Goal: Information Seeking & Learning: Find specific fact

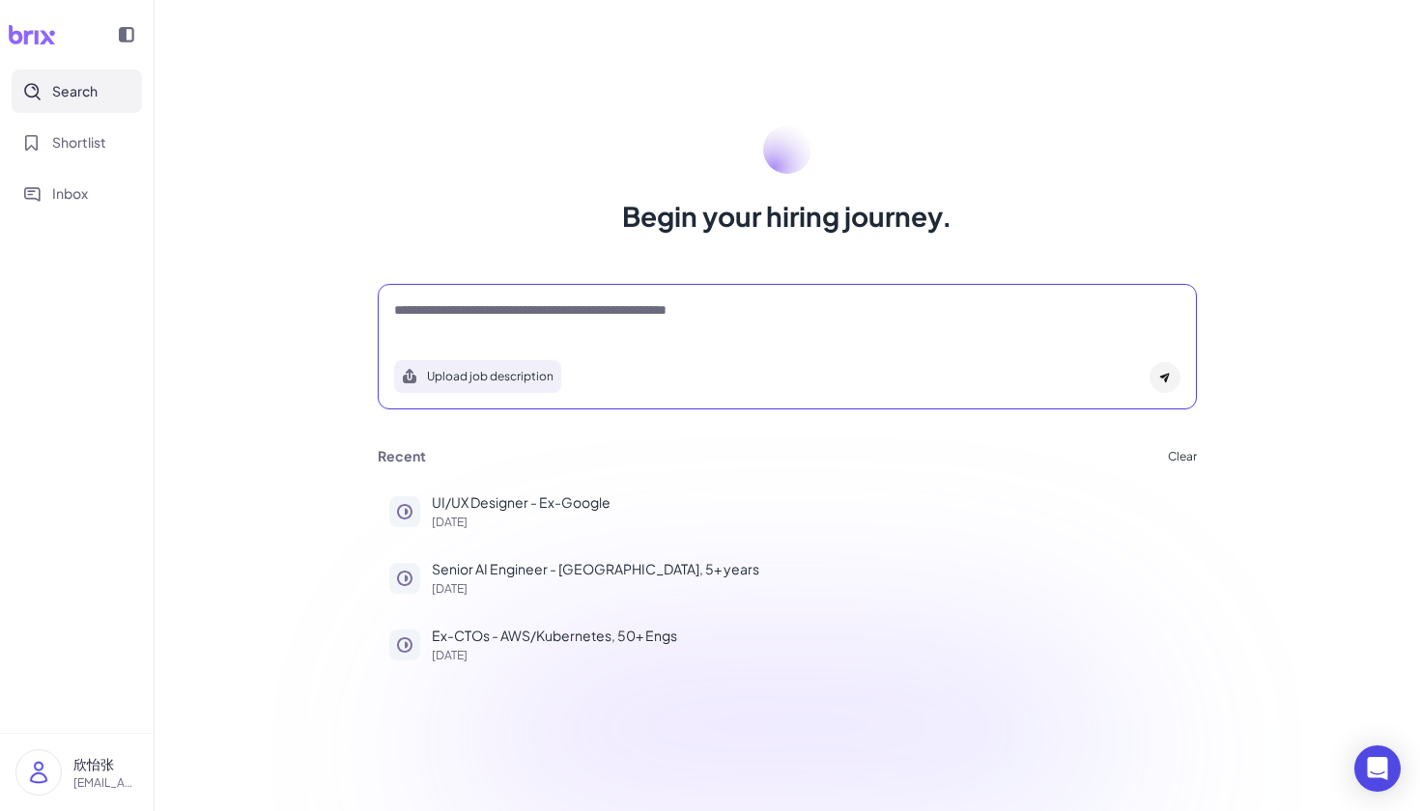
drag, startPoint x: 665, startPoint y: 309, endPoint x: 878, endPoint y: 318, distance: 212.6
click at [665, 309] on textarea at bounding box center [787, 311] width 786 height 23
click at [588, 324] on div at bounding box center [787, 319] width 786 height 39
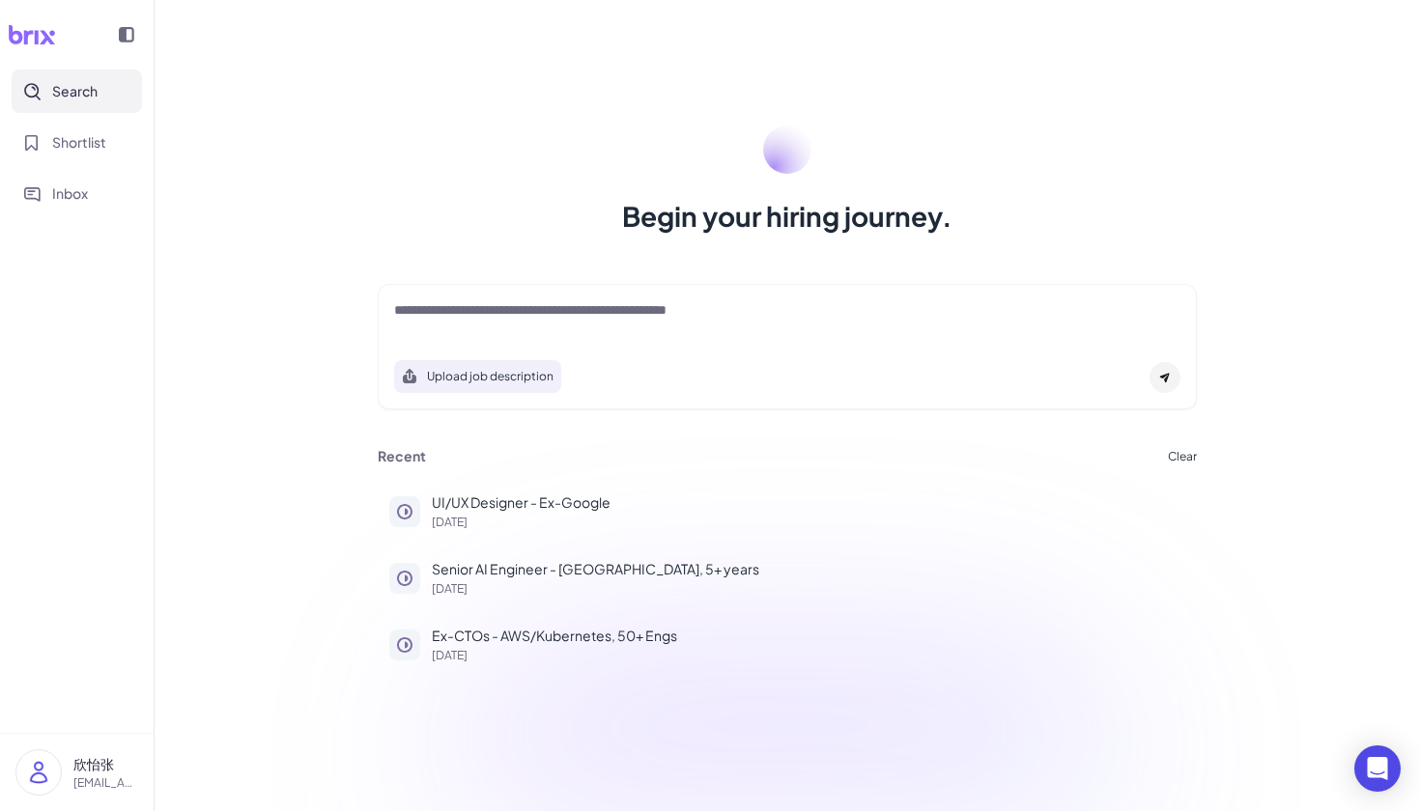
click at [588, 318] on textarea at bounding box center [787, 311] width 786 height 23
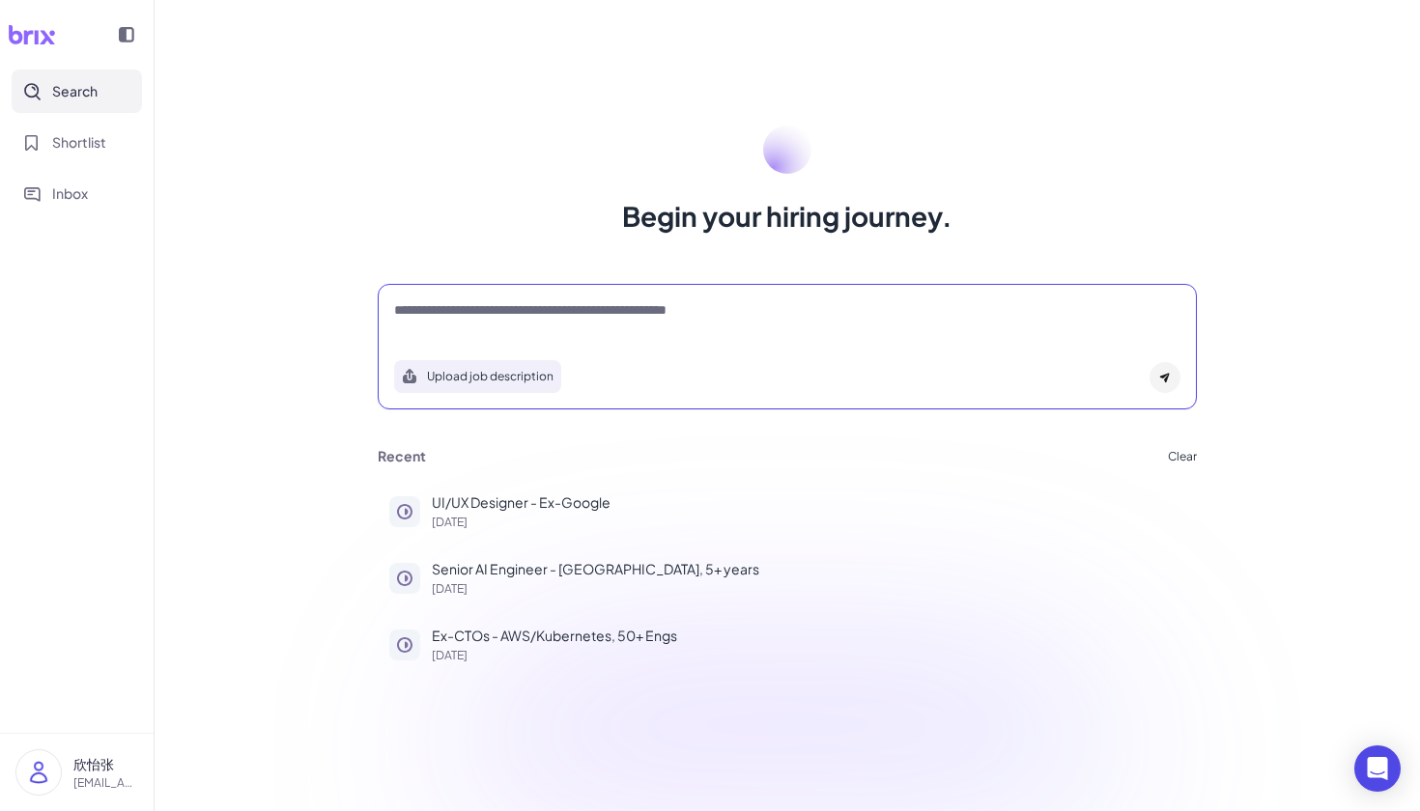
paste textarea "**********"
click at [437, 300] on textarea "**********" at bounding box center [787, 311] width 786 height 23
drag, startPoint x: 458, startPoint y: 302, endPoint x: 860, endPoint y: 354, distance: 405.1
click at [860, 354] on div "**********" at bounding box center [787, 347] width 819 height 126
type textarea "**********"
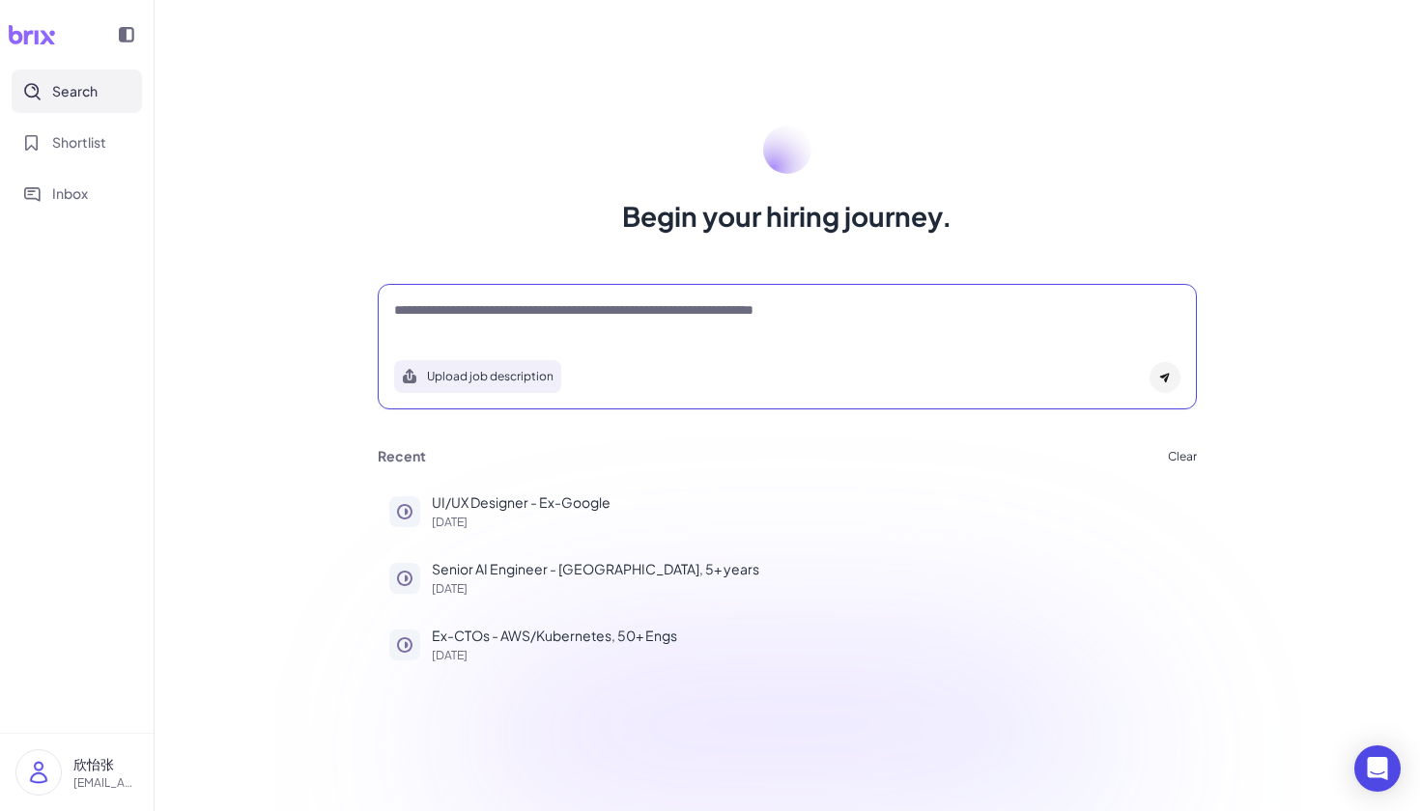
click at [1173, 371] on div at bounding box center [1164, 377] width 31 height 31
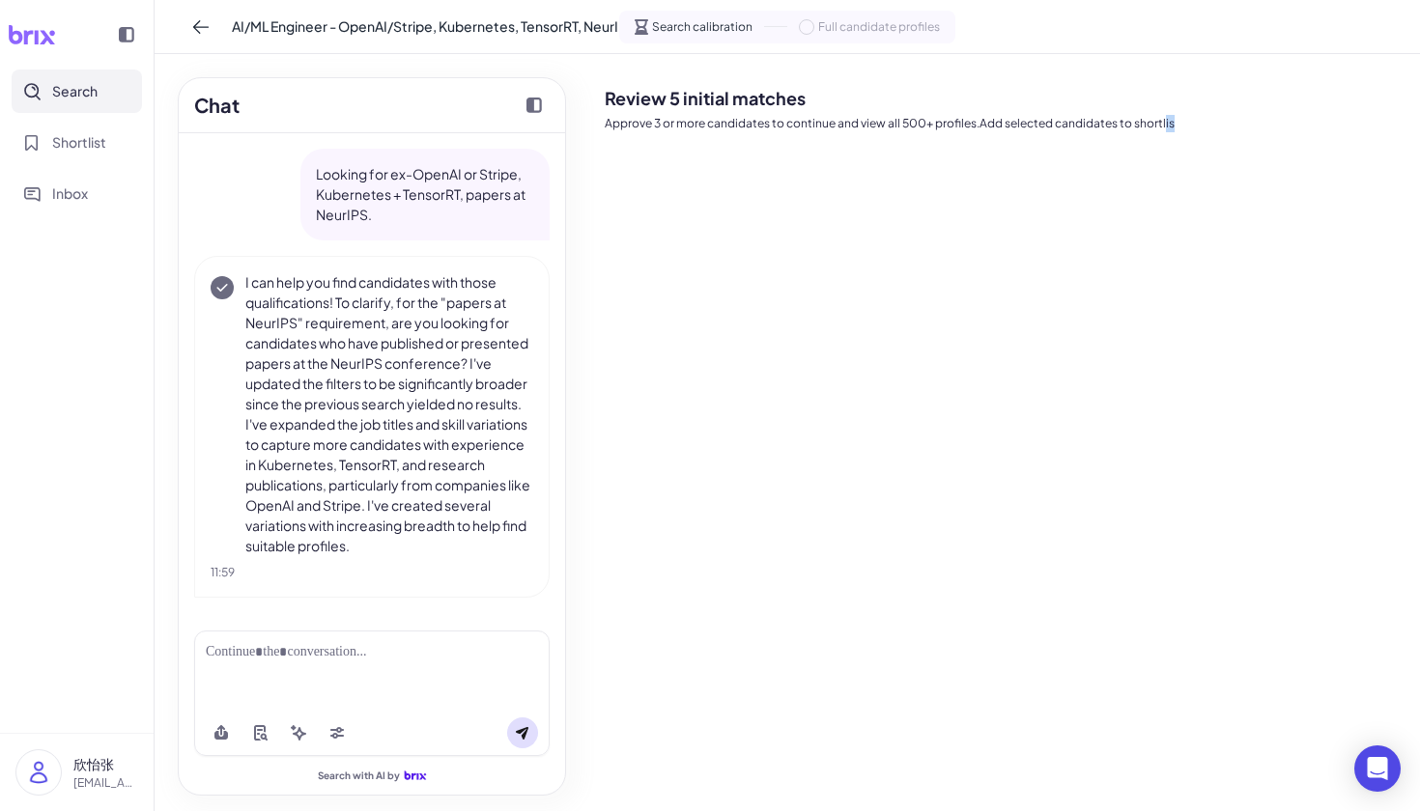
drag, startPoint x: 1163, startPoint y: 126, endPoint x: 1176, endPoint y: 127, distance: 13.6
click at [1176, 127] on p "Approve 3 or more candidates to continue and view all 500+ profiles.Add selecte…" at bounding box center [1005, 123] width 800 height 17
click at [1182, 117] on p "Approve 3 or more candidates to continue and view all 500+ profiles.Add selecte…" at bounding box center [1005, 123] width 800 height 17
drag, startPoint x: 1149, startPoint y: 124, endPoint x: 1229, endPoint y: 121, distance: 80.2
click at [1229, 122] on p "Approve 3 or more candidates to continue and view all 500+ profiles.Add selecte…" at bounding box center [1005, 123] width 800 height 17
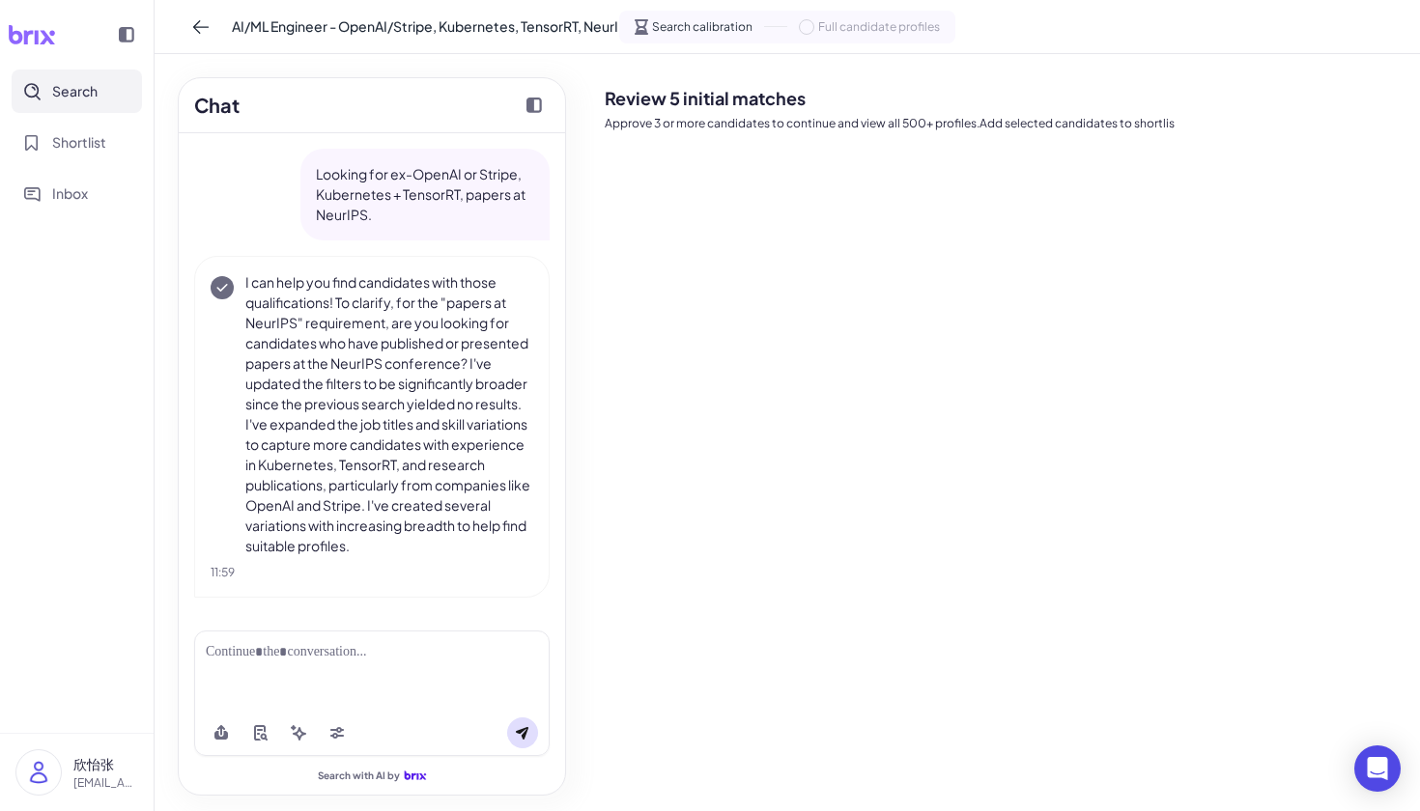
click at [1222, 101] on h2 "Review 5 initial matches" at bounding box center [1005, 98] width 800 height 26
drag, startPoint x: 1114, startPoint y: 127, endPoint x: 1246, endPoint y: 127, distance: 131.3
click at [1246, 127] on p "Approve 3 or more candidates to continue and view all 500+ profiles.Add selecte…" at bounding box center [1005, 123] width 800 height 17
drag, startPoint x: 1131, startPoint y: 124, endPoint x: 1253, endPoint y: 122, distance: 121.7
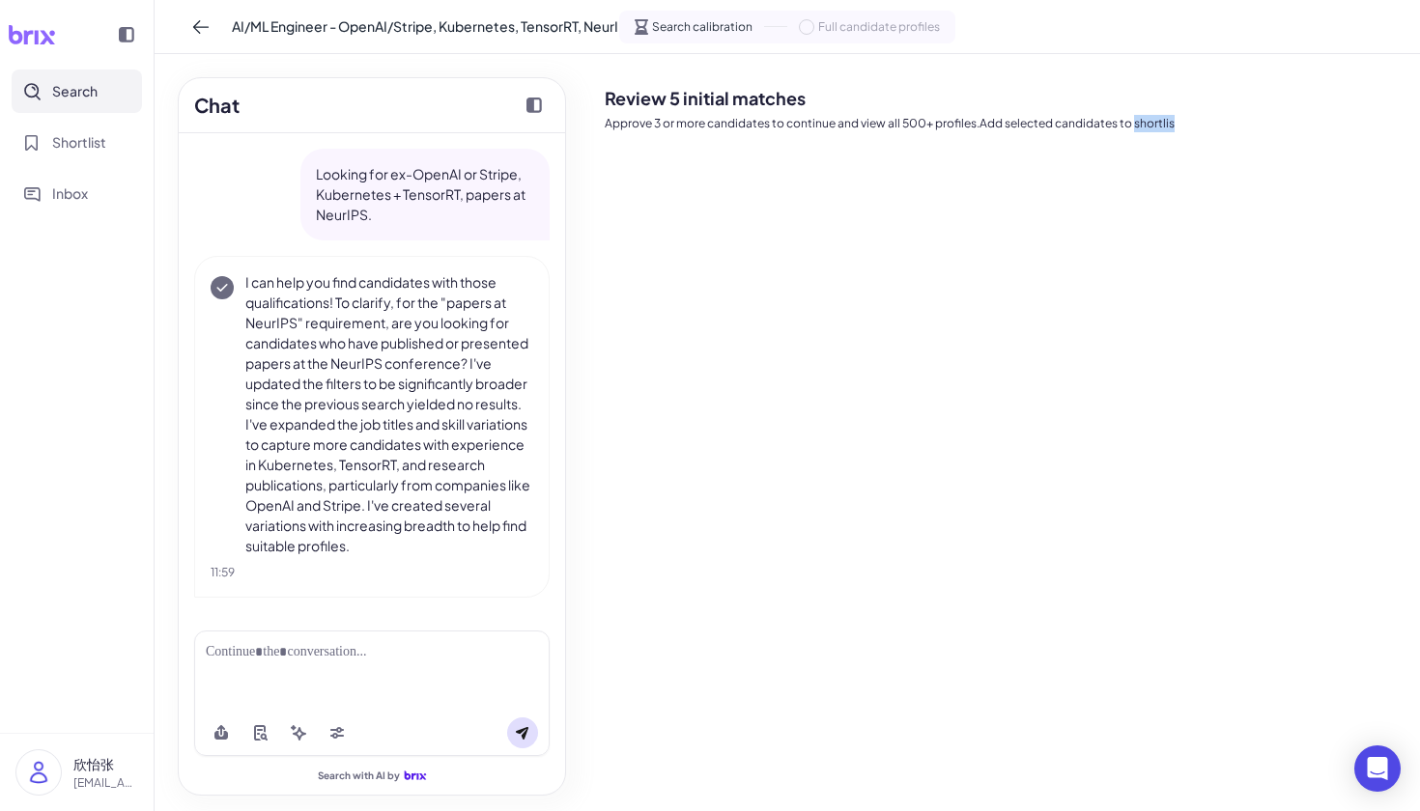
click at [1253, 123] on p "Approve 3 or more candidates to continue and view all 500+ profiles.Add selecte…" at bounding box center [1005, 123] width 800 height 17
click at [1236, 95] on h2 "Review 5 initial matches" at bounding box center [1005, 98] width 800 height 26
click at [456, 449] on p "I can help you find candidates with those qualifications! To clarify, for the "…" at bounding box center [389, 414] width 288 height 284
click at [354, 155] on div "Looking for ex-OpenAI or Stripe, Kubernetes + TensorRT, papers at NeurIPS." at bounding box center [424, 195] width 249 height 92
click at [377, 168] on p "Looking for ex-OpenAI or Stripe, Kubernetes + TensorRT, papers at NeurIPS." at bounding box center [425, 194] width 218 height 61
